Goal: Information Seeking & Learning: Learn about a topic

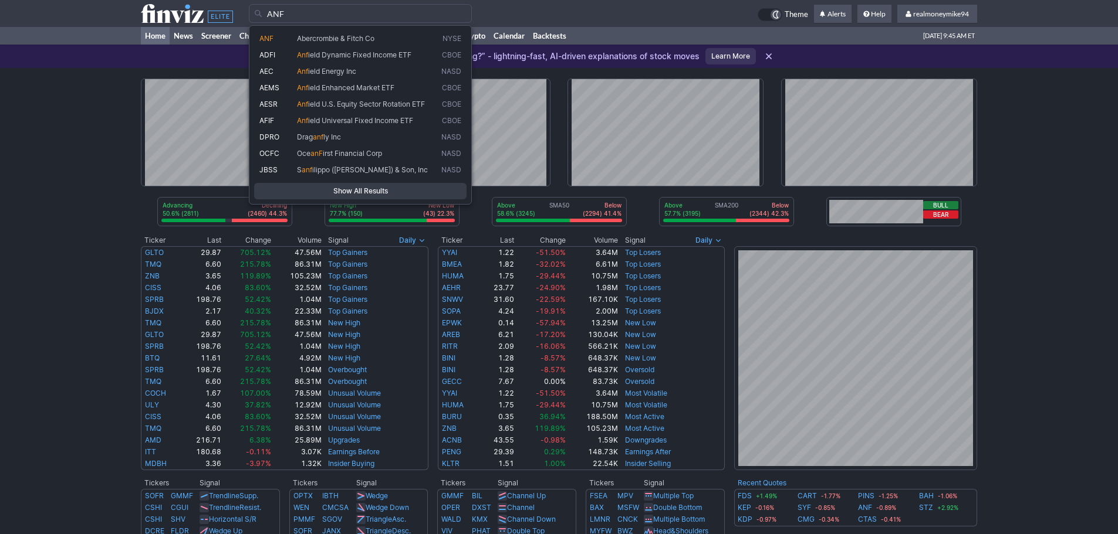
type input "ANF"
click at [313, 36] on span "Abercrombie & Fitch Co" at bounding box center [335, 38] width 77 height 9
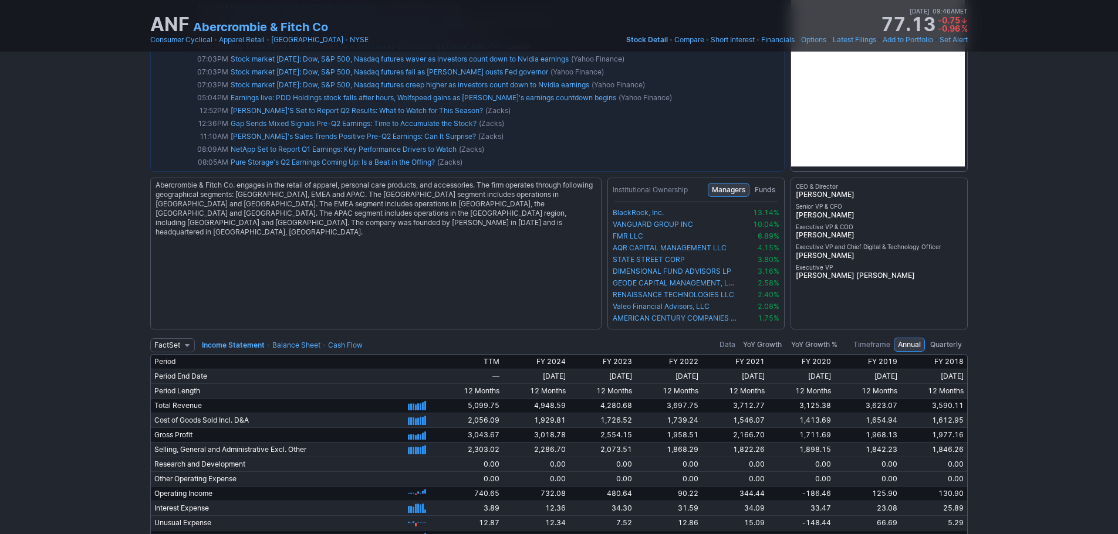
scroll to position [2112, 0]
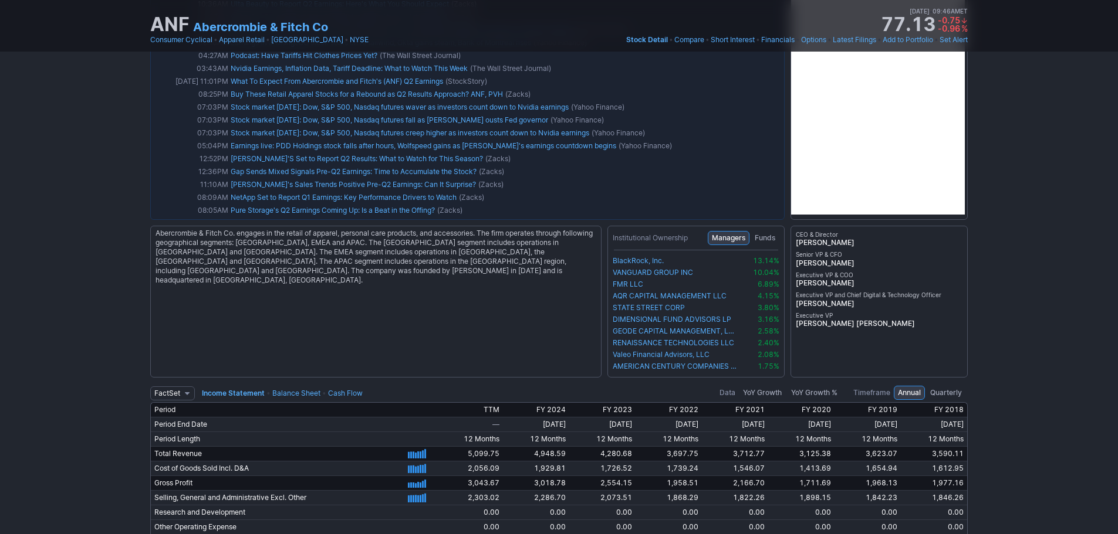
click at [285, 392] on link "Balance Sheet" at bounding box center [296, 393] width 48 height 9
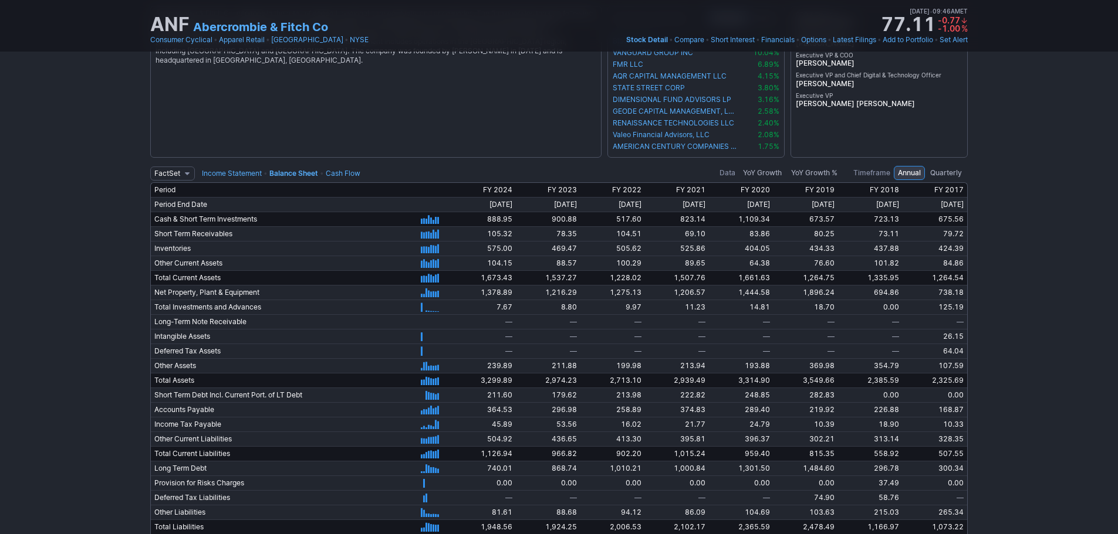
scroll to position [2171, 0]
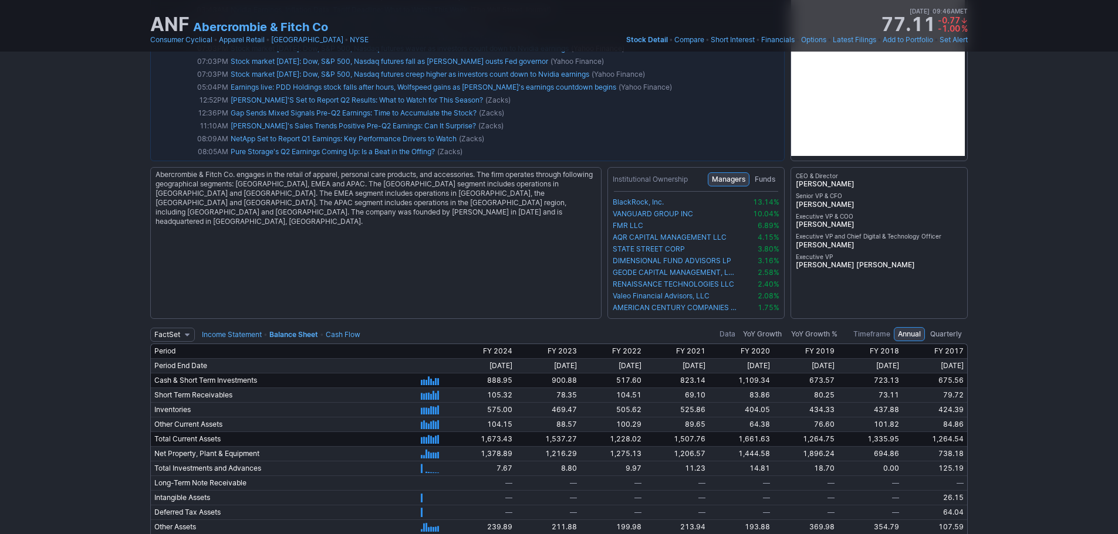
click at [289, 337] on link "Balance Sheet" at bounding box center [293, 334] width 49 height 9
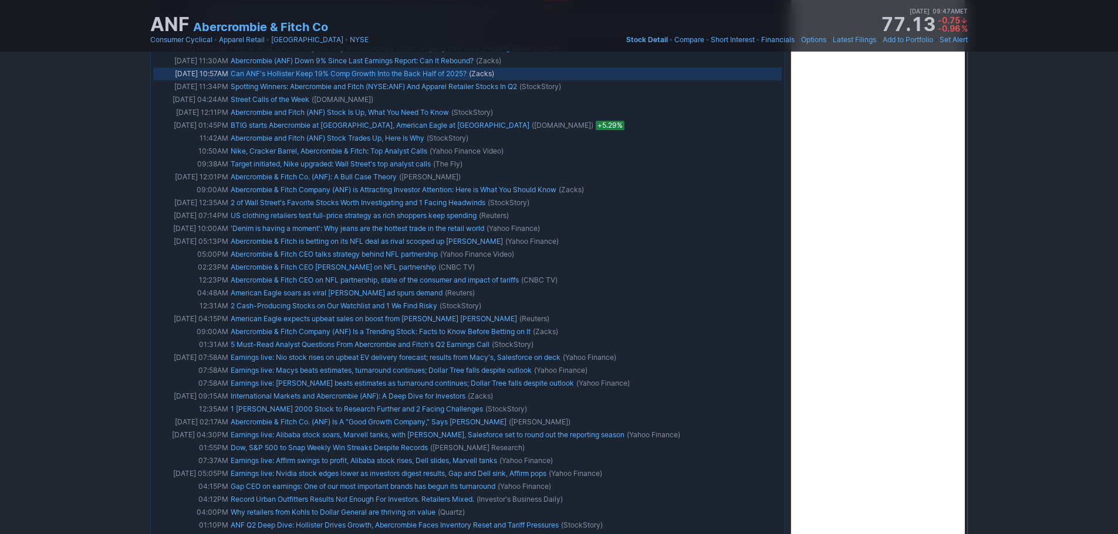
scroll to position [833, 0]
